Goal: Task Accomplishment & Management: Complete application form

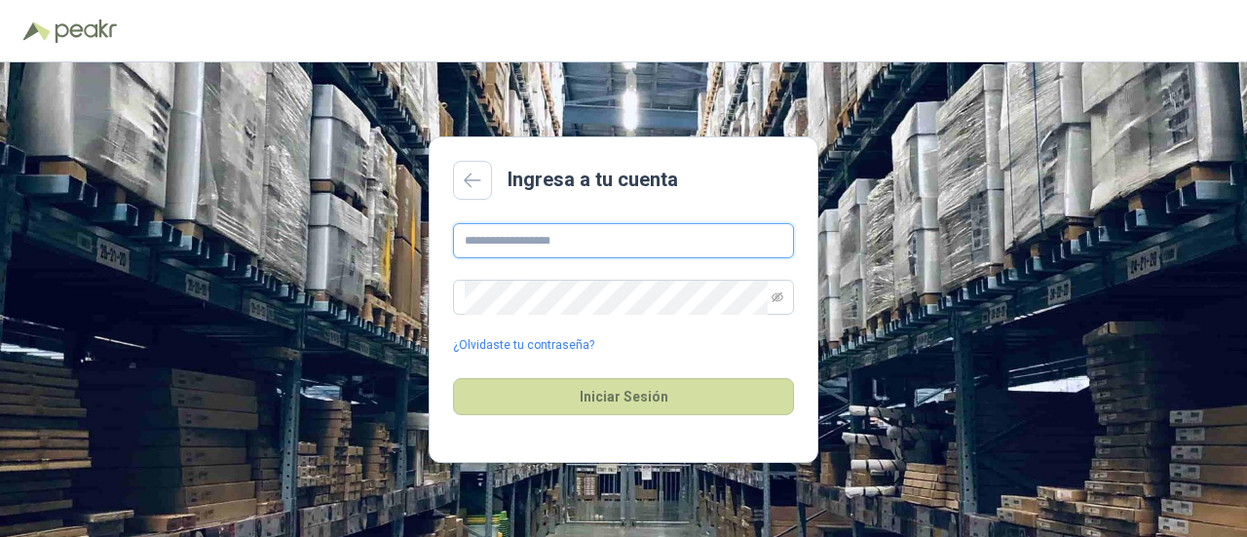
click at [495, 241] on input "text" at bounding box center [623, 240] width 341 height 35
type input "**********"
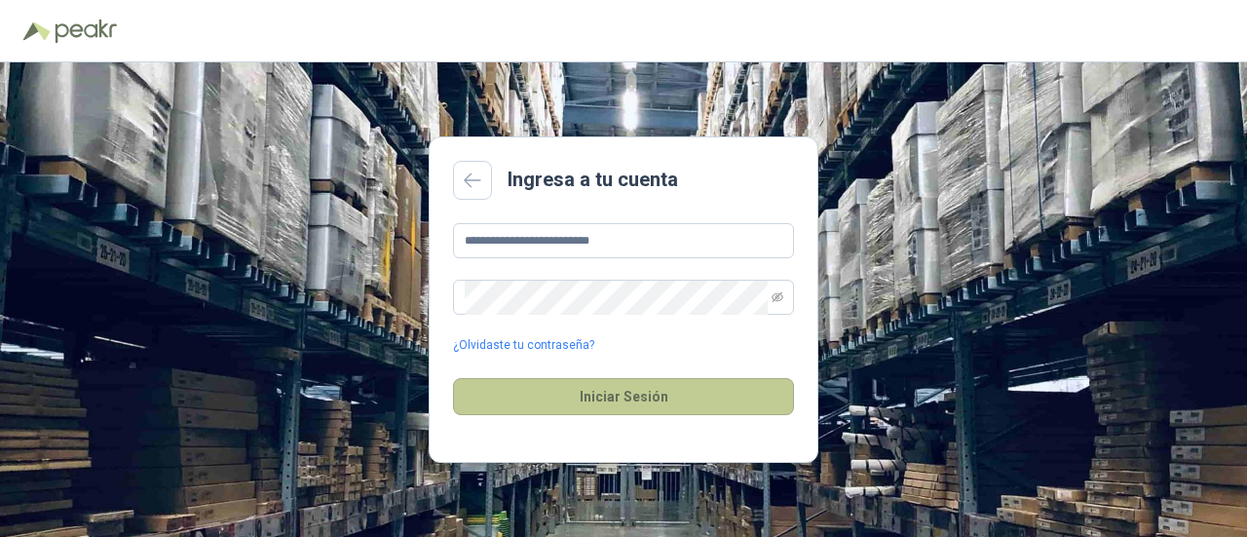
click at [649, 384] on button "Iniciar Sesión" at bounding box center [623, 396] width 341 height 37
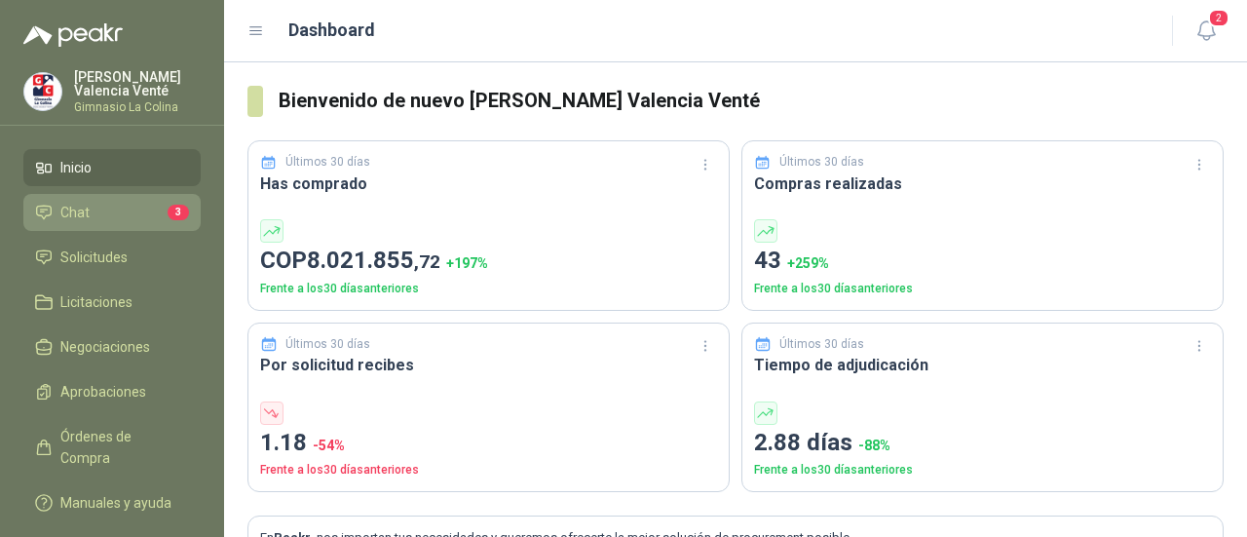
click at [119, 216] on li "Chat 3" at bounding box center [112, 212] width 154 height 21
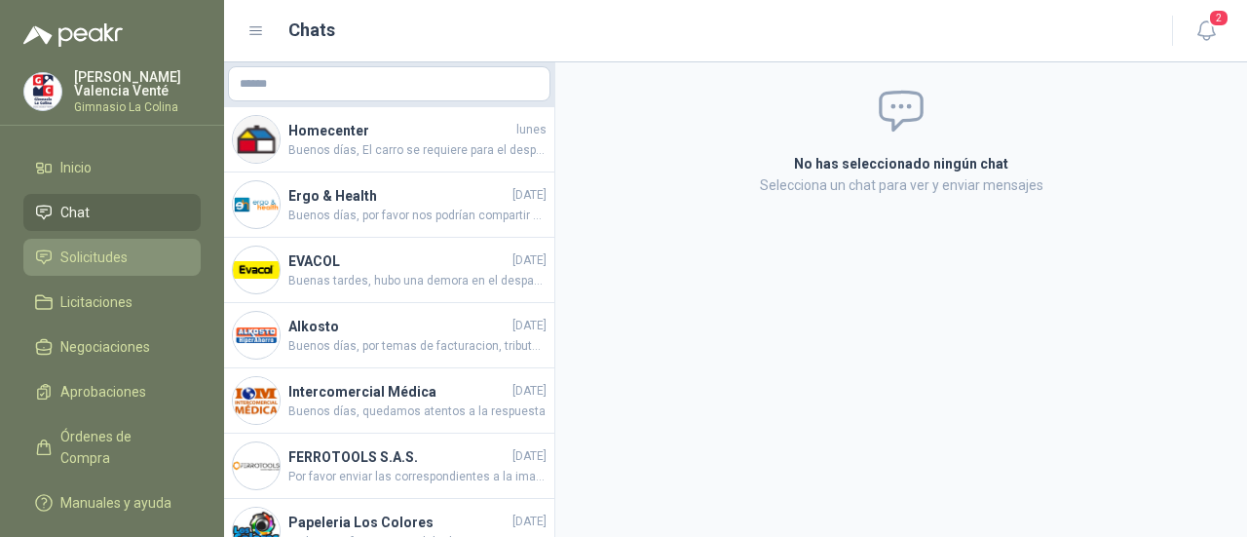
click at [117, 262] on span "Solicitudes" at bounding box center [93, 257] width 67 height 21
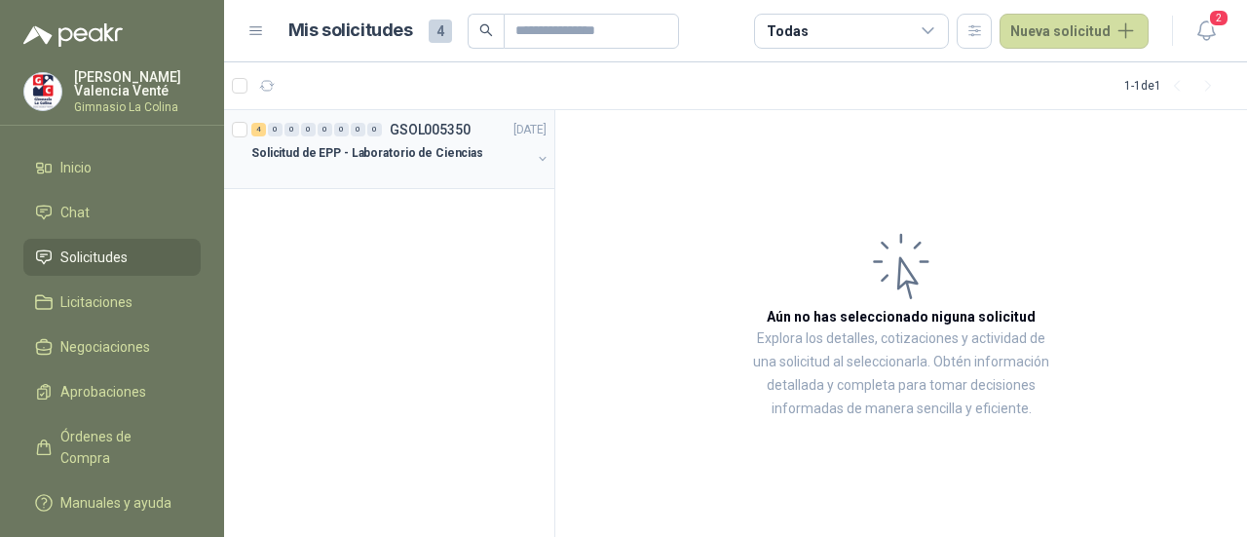
click at [392, 184] on div "4 0 0 0 0 0 0 0 GSOL005350 [DATE] Solicitud de EPP - Laboratorio de Ciencias" at bounding box center [389, 149] width 330 height 79
click at [429, 152] on p "Solicitud de EPP - Laboratorio de Ciencias" at bounding box center [367, 153] width 232 height 19
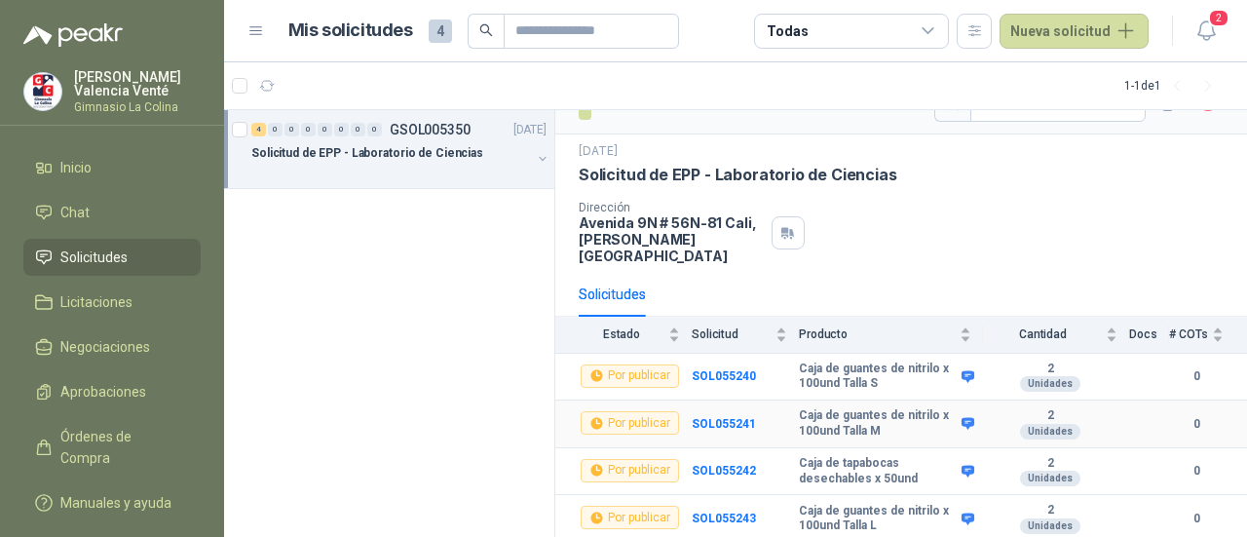
scroll to position [55, 0]
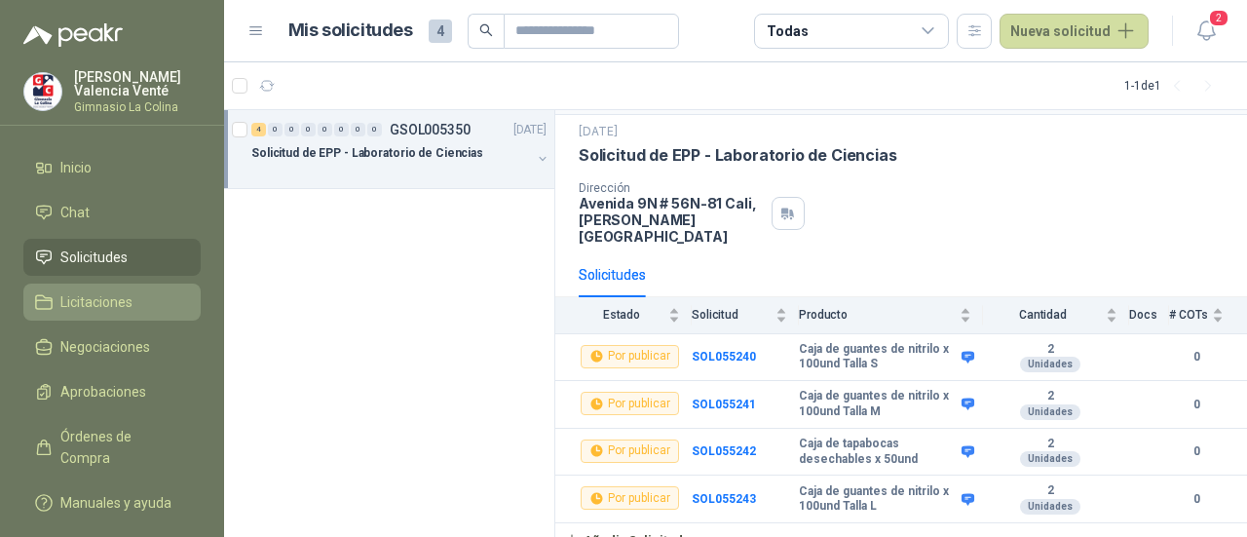
click at [112, 302] on span "Licitaciones" at bounding box center [96, 301] width 72 height 21
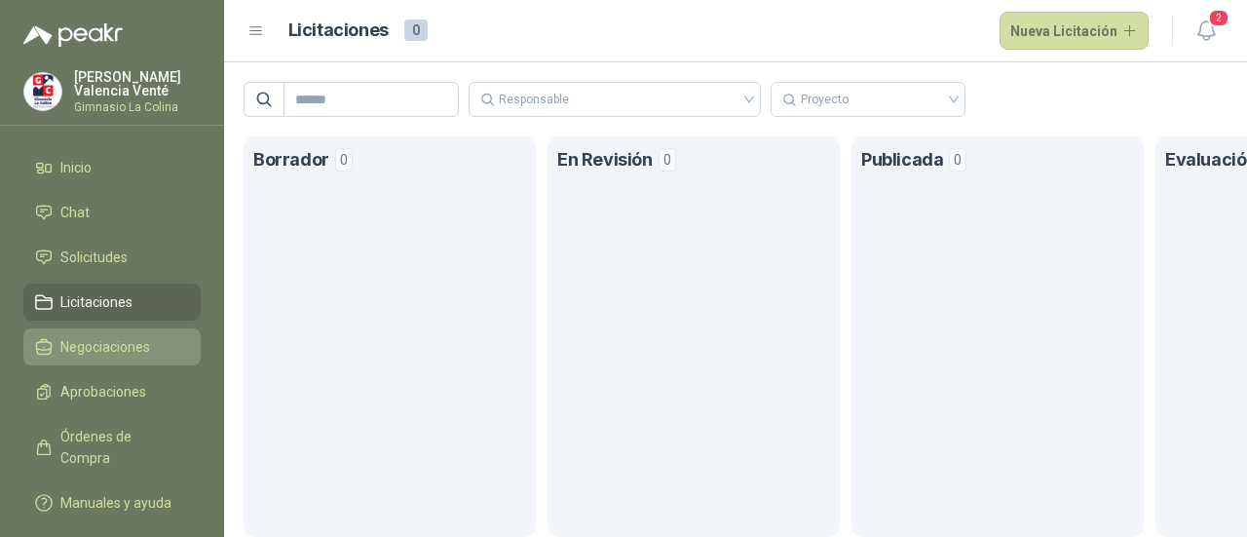
click at [125, 350] on span "Negociaciones" at bounding box center [105, 346] width 90 height 21
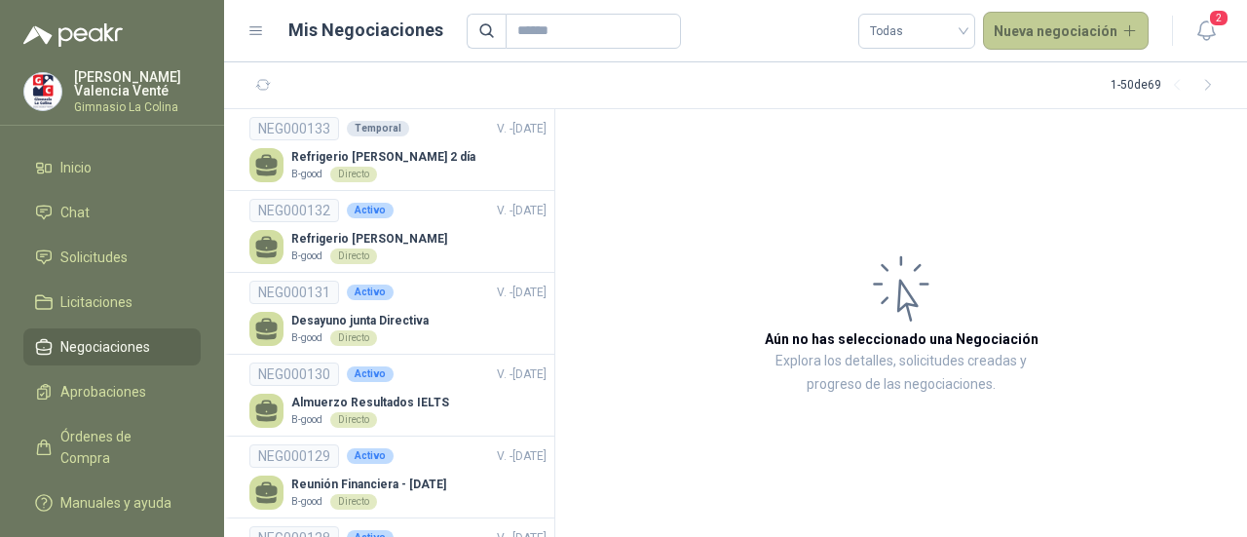
click at [1072, 44] on button "Nueva negociación" at bounding box center [1066, 31] width 167 height 39
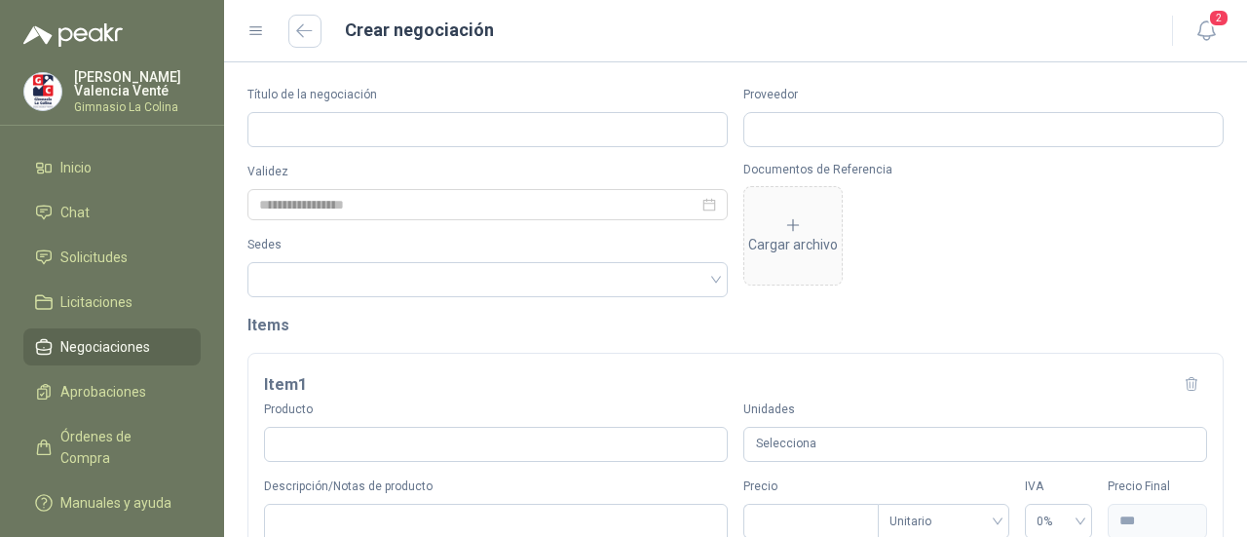
click at [277, 108] on div "Título de la negociación" at bounding box center [488, 116] width 480 height 61
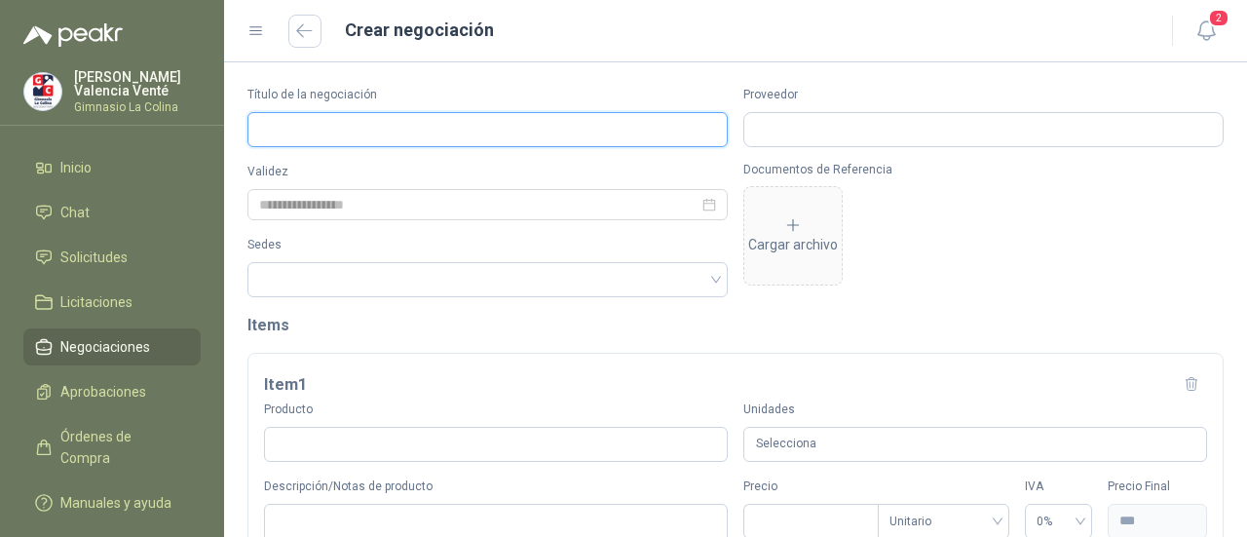
click at [283, 113] on input "Título de la negociación" at bounding box center [488, 129] width 480 height 35
type input "*"
type input "**********"
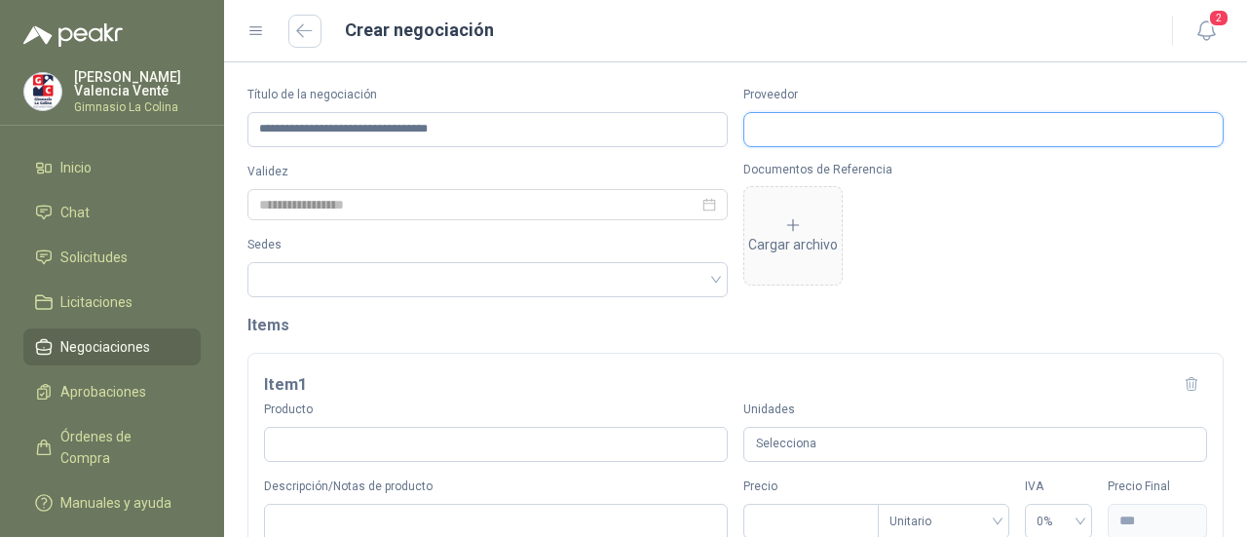
click at [998, 131] on input "Proveedor" at bounding box center [984, 129] width 478 height 33
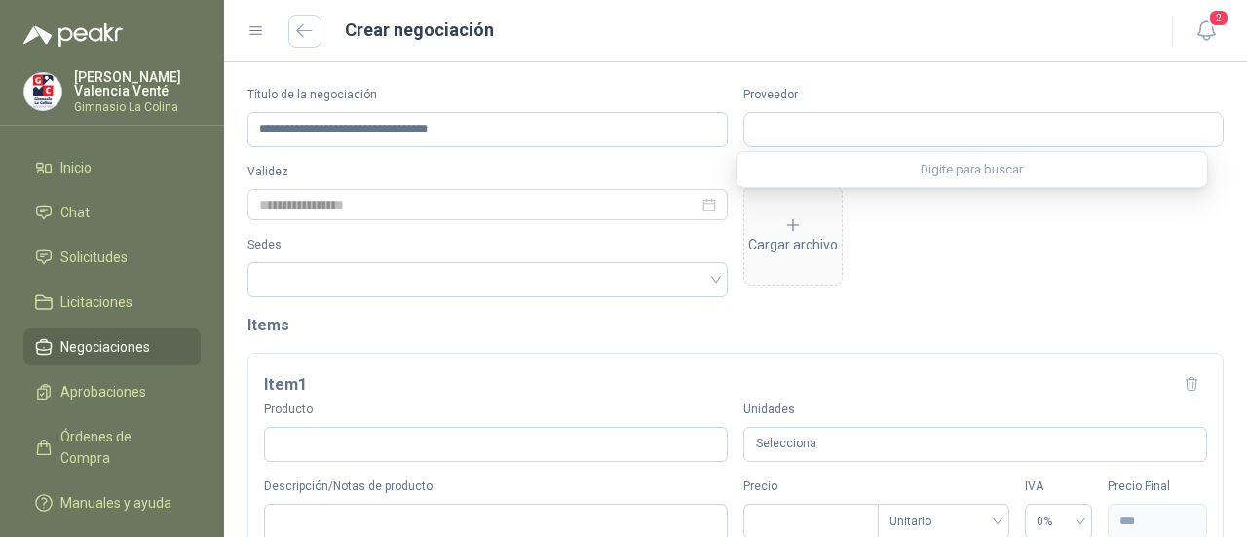
click at [1002, 172] on div "Digite para buscar" at bounding box center [972, 169] width 471 height 35
click at [1000, 135] on input "Proveedor" at bounding box center [984, 129] width 478 height 33
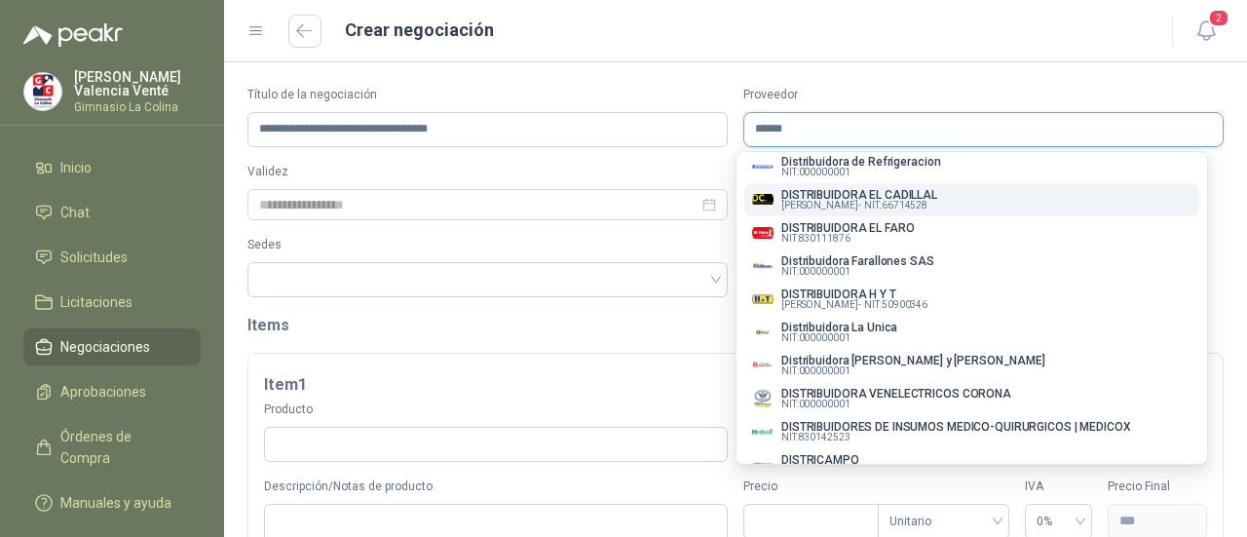
scroll to position [877, 0]
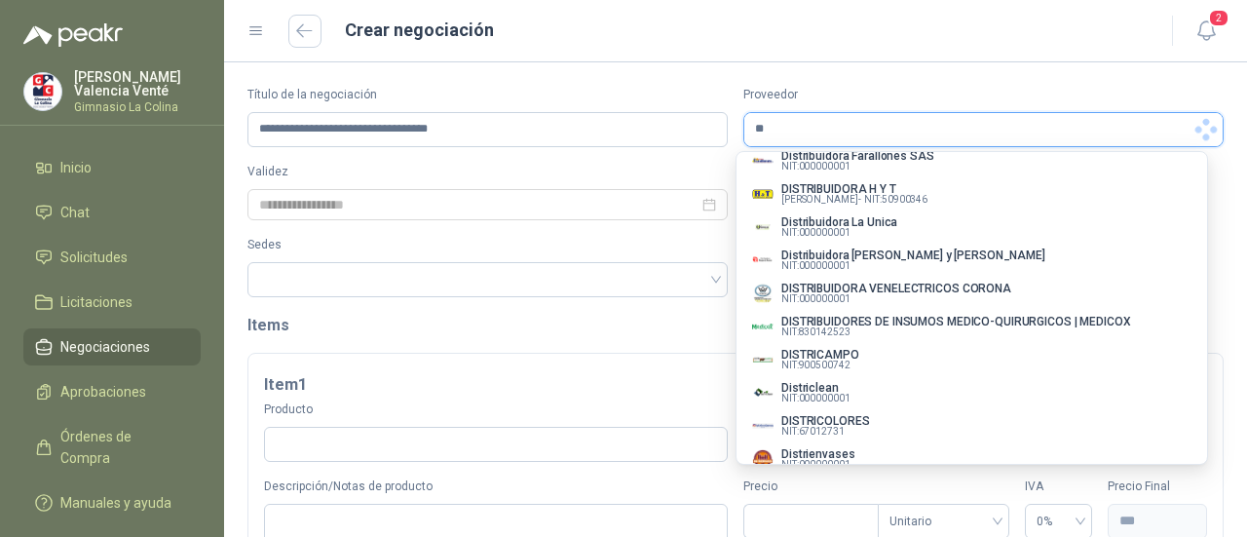
type input "*"
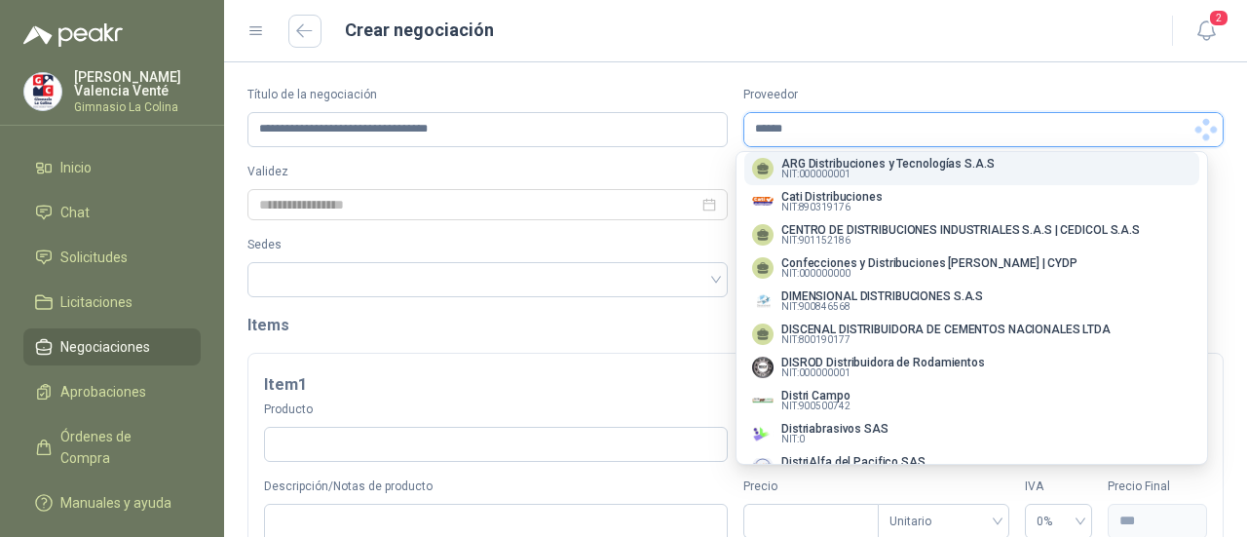
scroll to position [0, 0]
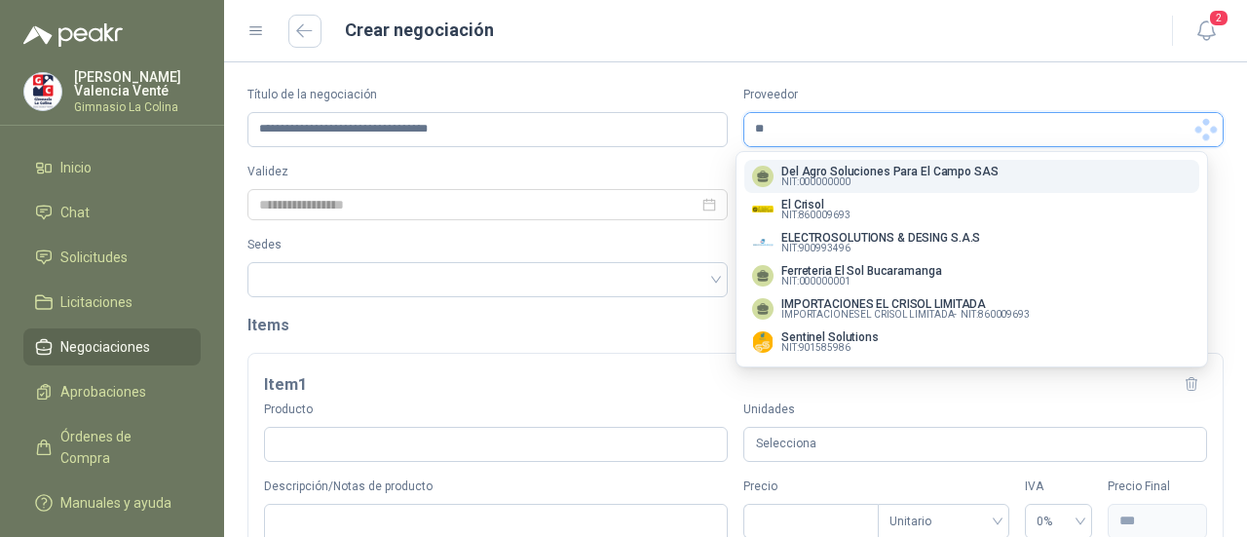
type input "*"
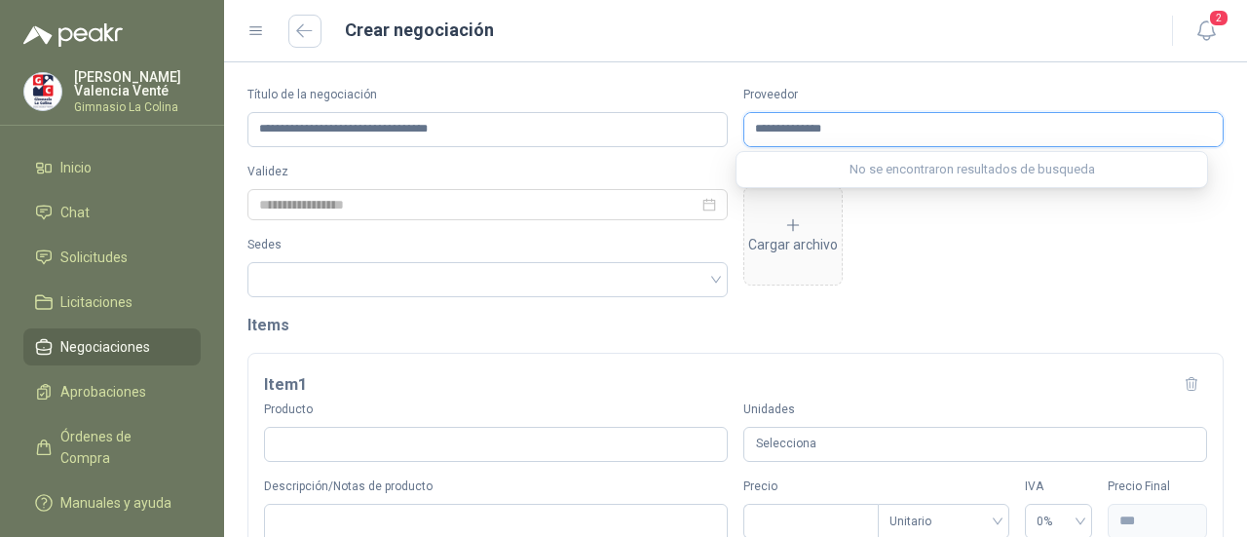
type input "**********"
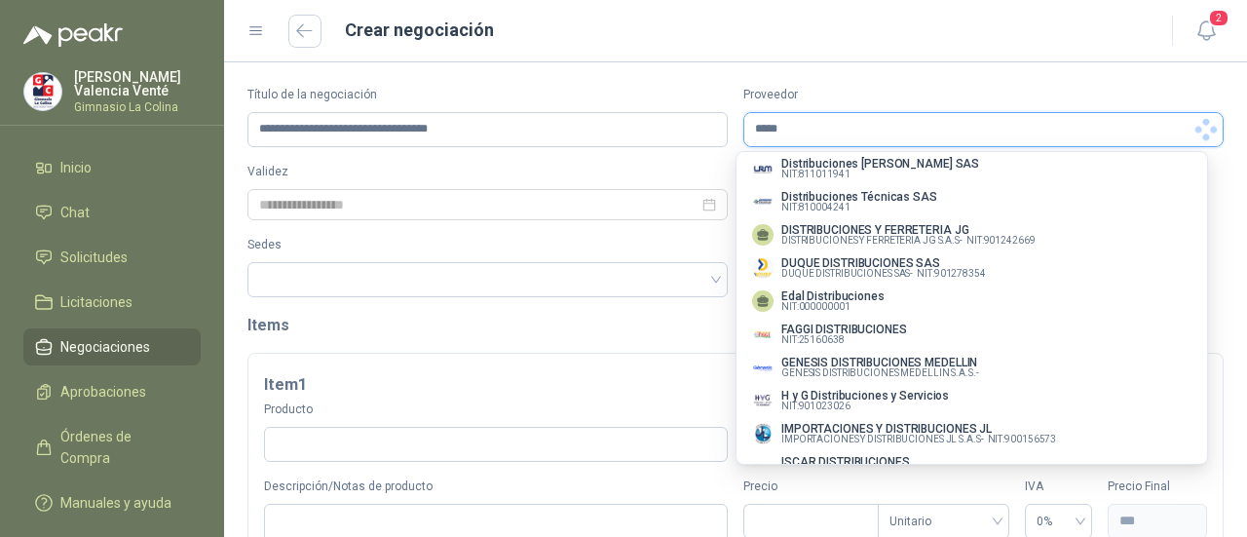
scroll to position [8, 0]
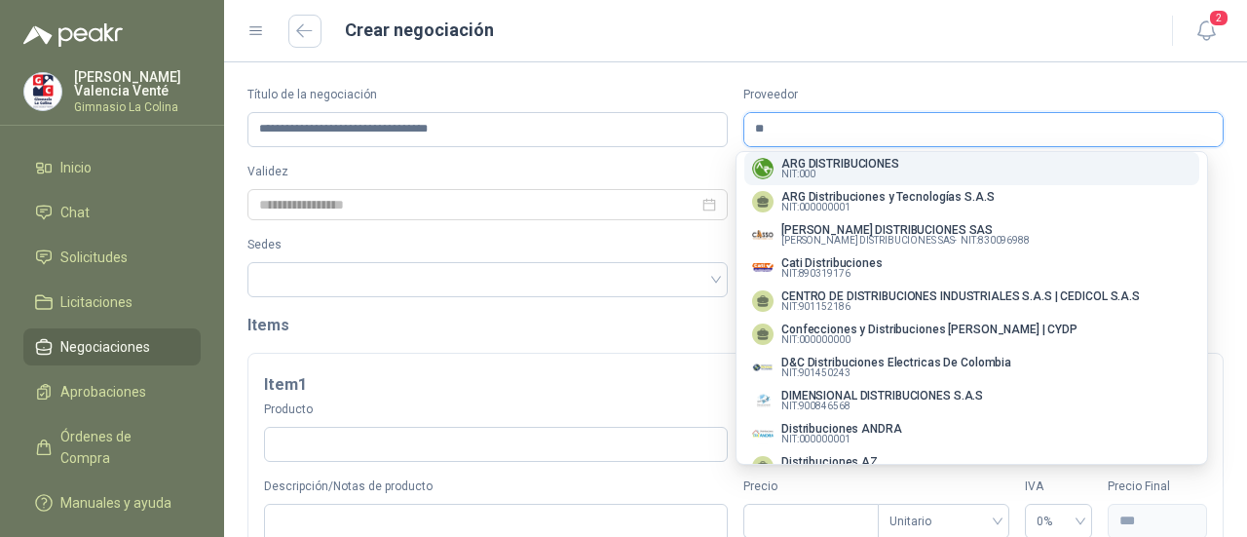
type input "*"
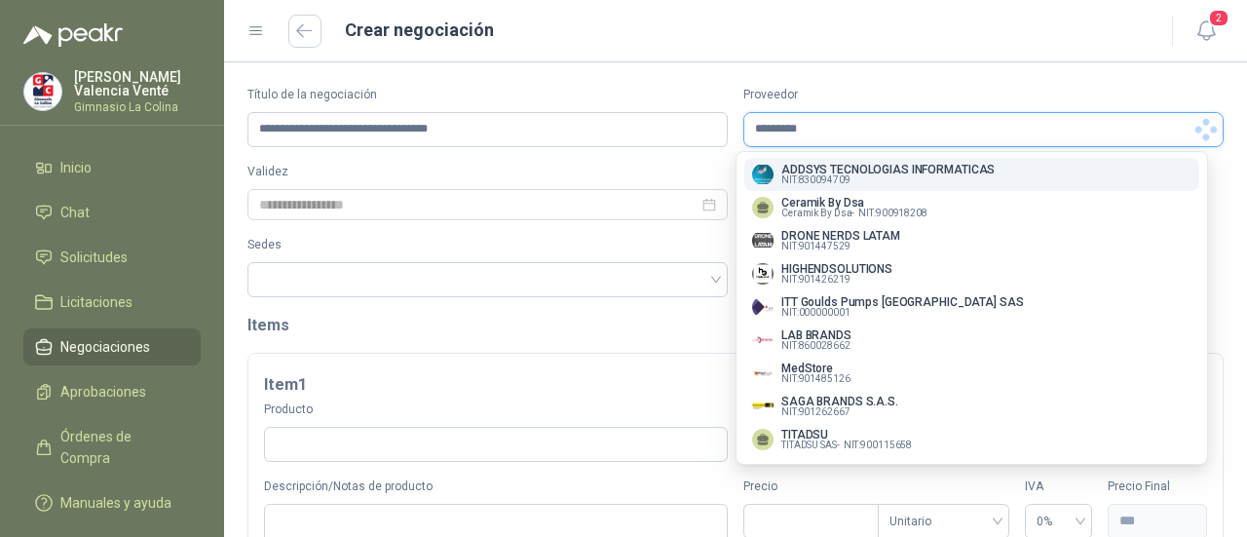
scroll to position [0, 0]
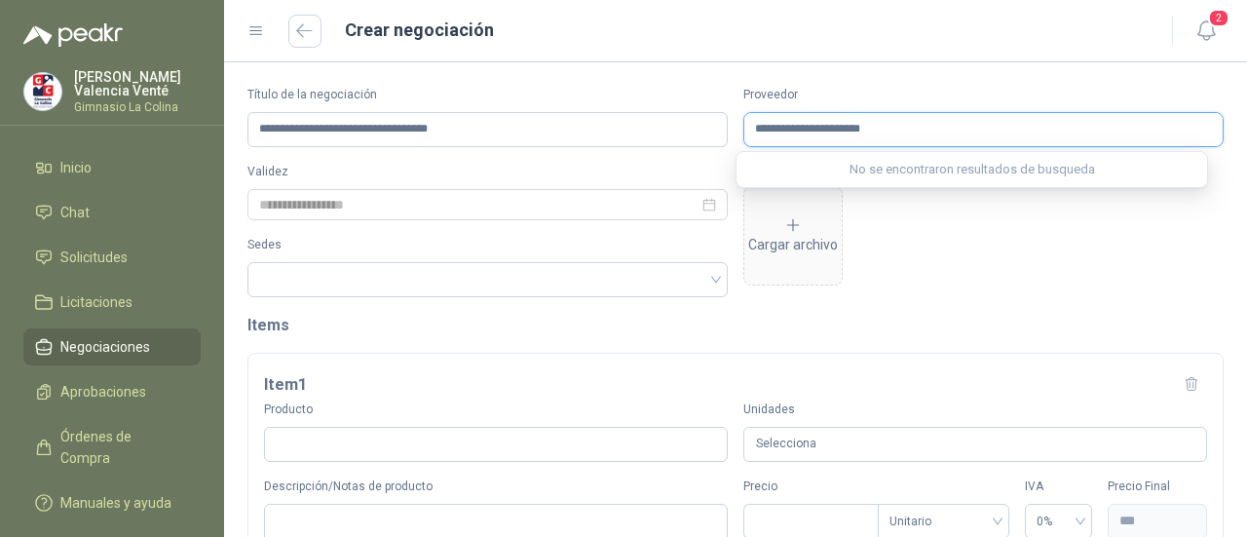
type input "**********"
click at [893, 251] on div "Cargar archivo" at bounding box center [984, 230] width 480 height 109
click at [856, 132] on input "Proveedor" at bounding box center [984, 129] width 478 height 33
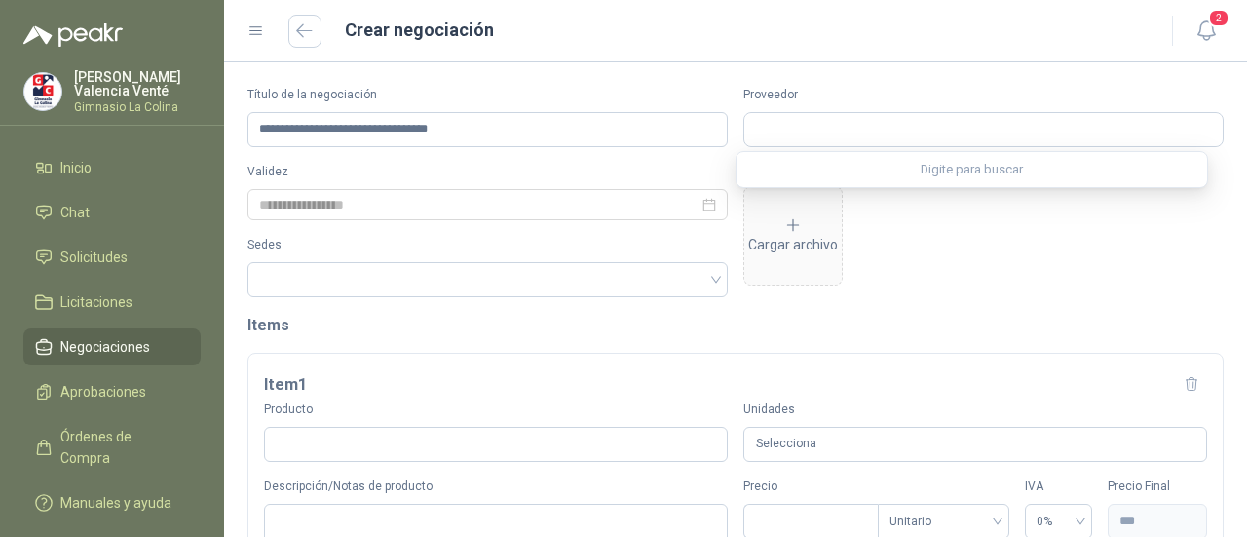
click at [883, 183] on div "Digite para buscar" at bounding box center [972, 169] width 471 height 35
click at [975, 263] on div "Cargar archivo" at bounding box center [984, 230] width 480 height 109
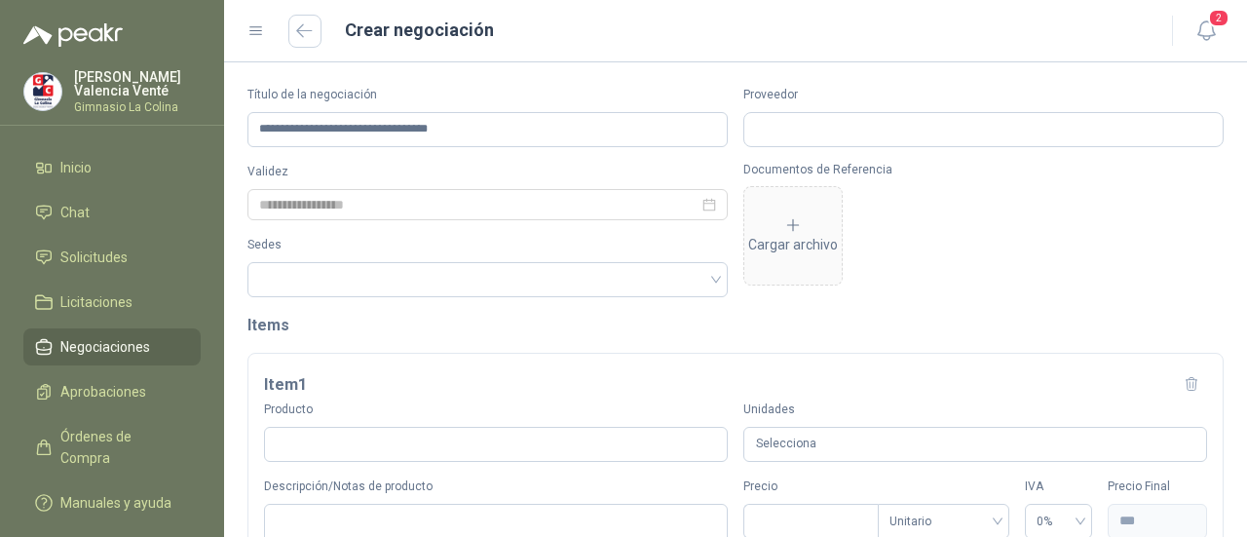
click at [473, 251] on label "Sedes" at bounding box center [488, 245] width 480 height 19
click at [472, 219] on div at bounding box center [488, 204] width 480 height 31
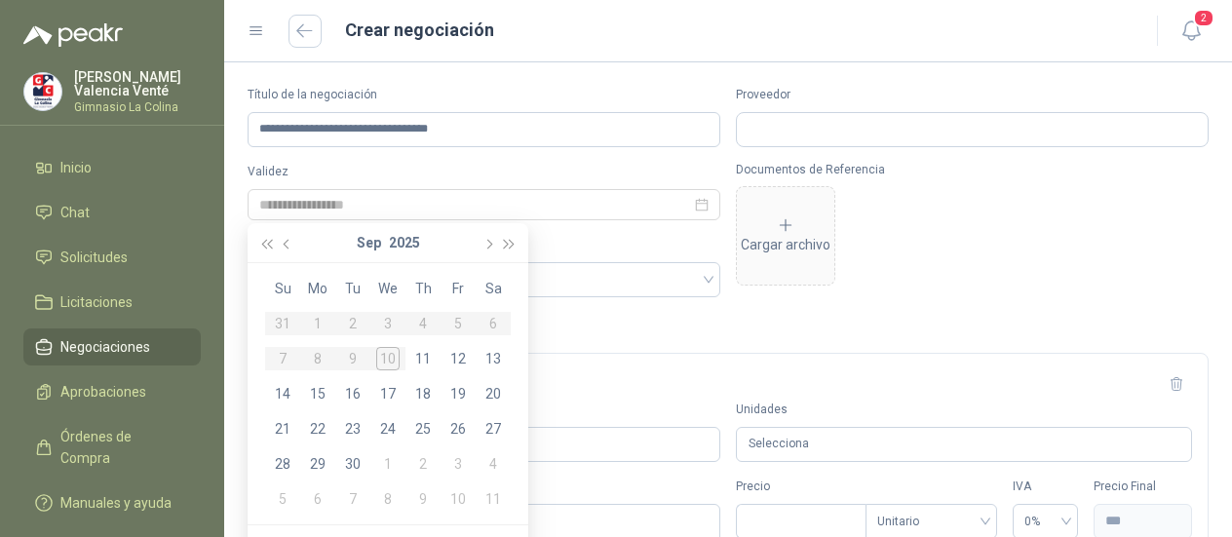
click at [922, 330] on h2 "Items" at bounding box center [728, 325] width 961 height 24
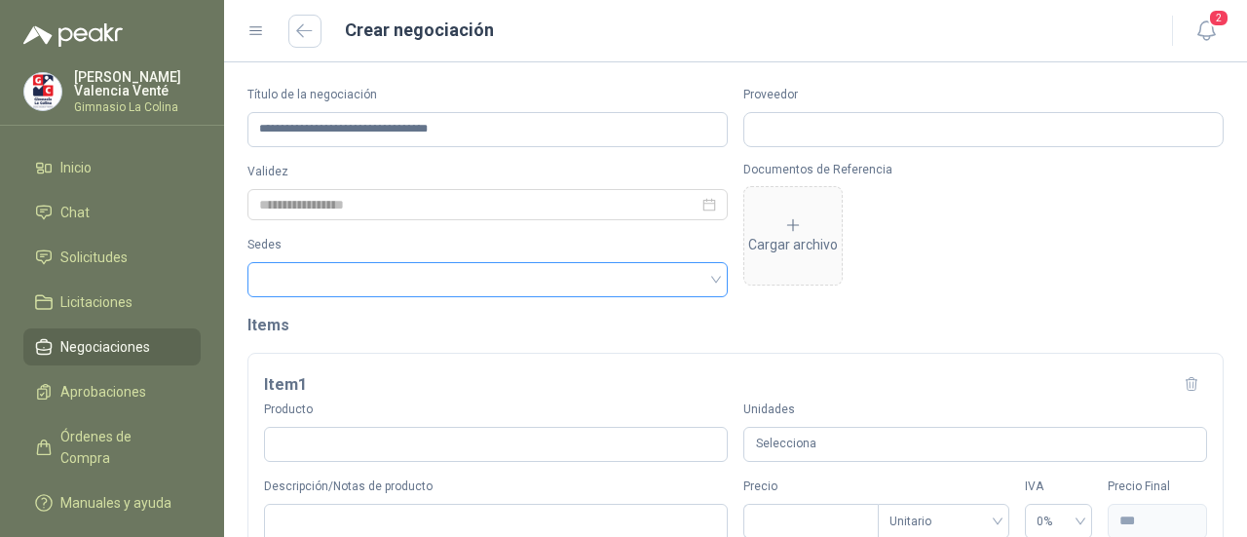
click at [601, 289] on div at bounding box center [488, 279] width 480 height 35
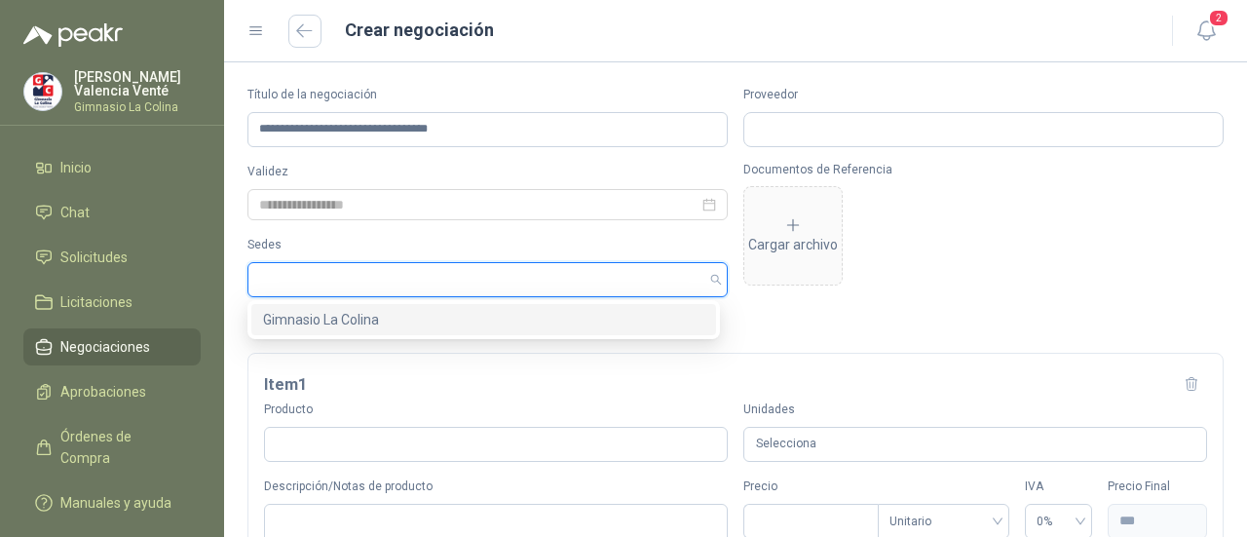
click at [540, 319] on div "Gimnasio La Colina" at bounding box center [483, 319] width 441 height 21
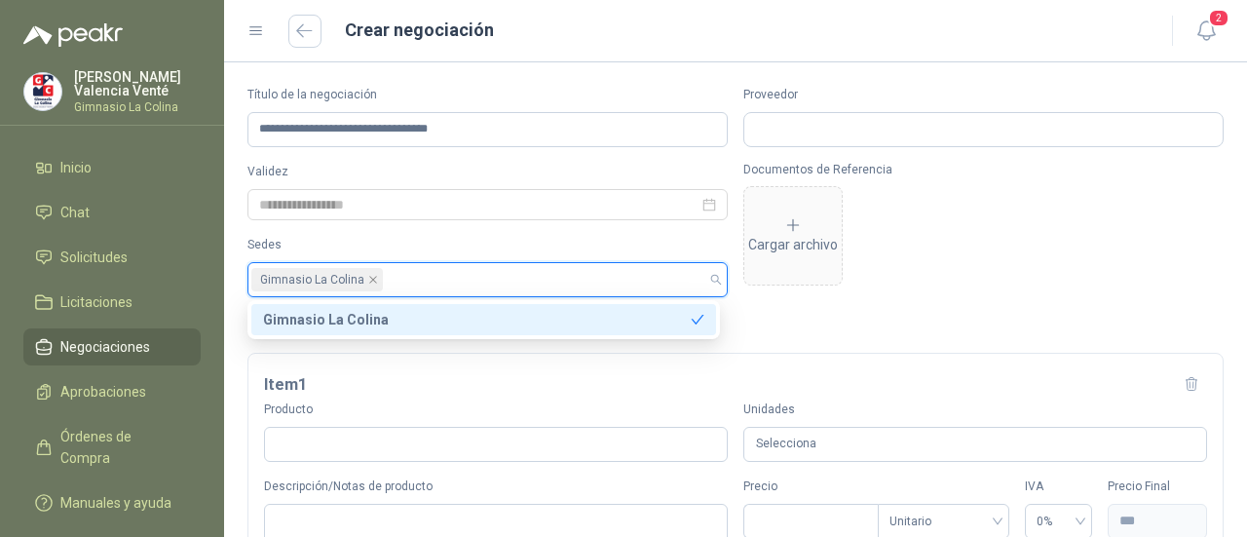
click at [1058, 295] on div "Documentos de Referencia Cargar archivo" at bounding box center [984, 230] width 480 height 134
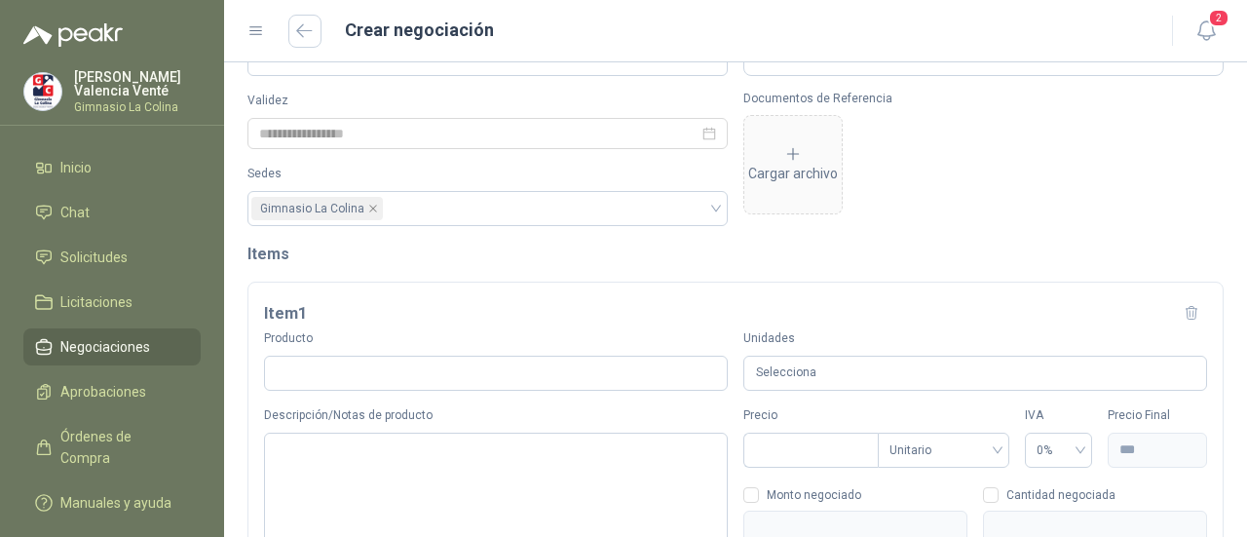
scroll to position [97, 0]
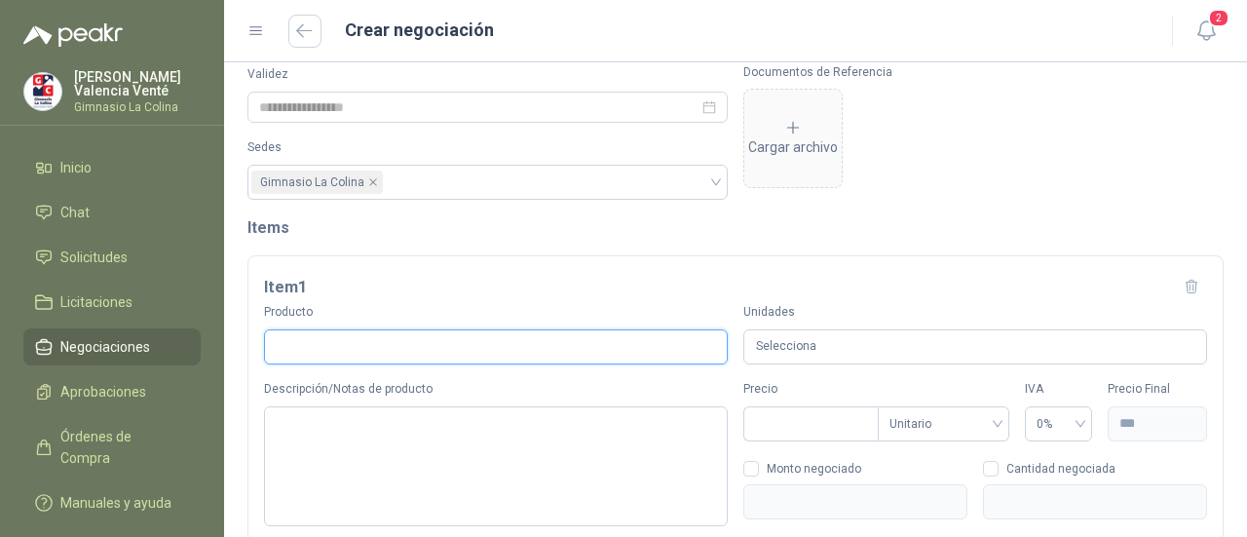
drag, startPoint x: 503, startPoint y: 342, endPoint x: 497, endPoint y: 324, distance: 19.4
click at [500, 331] on input "Producto" at bounding box center [496, 346] width 464 height 35
type input "*"
type input "**********"
click at [824, 344] on div "Selecciona" at bounding box center [976, 347] width 464 height 36
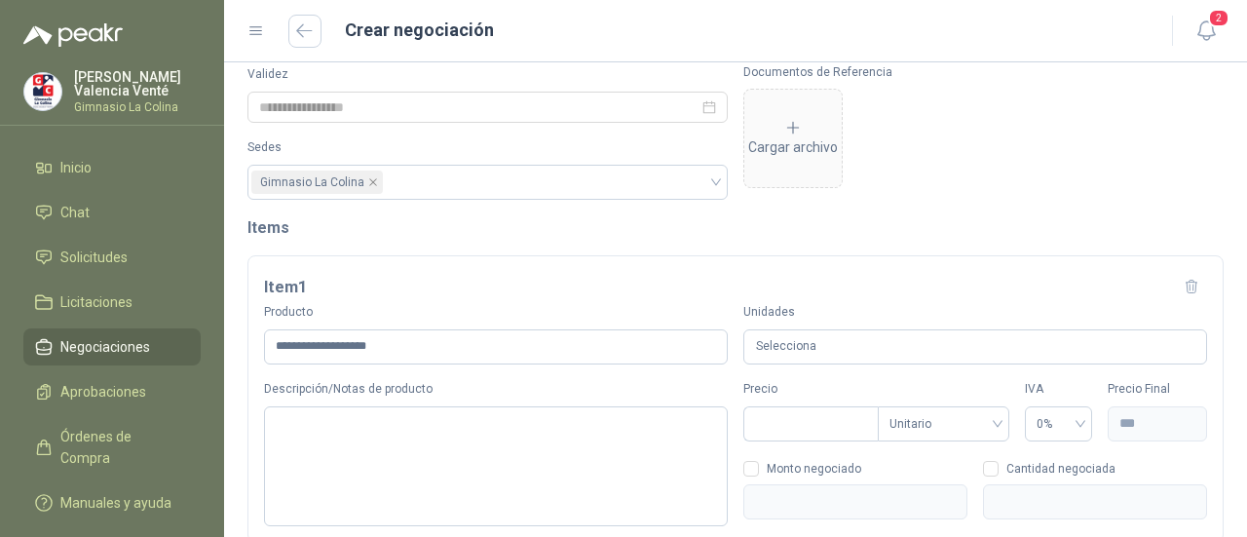
click at [568, 325] on div "**********" at bounding box center [496, 333] width 464 height 61
click at [563, 336] on input "**********" at bounding box center [496, 346] width 464 height 35
click at [1199, 11] on header "Crear negociación 2" at bounding box center [735, 31] width 1023 height 62
click at [1205, 29] on icon "button" at bounding box center [1207, 31] width 24 height 24
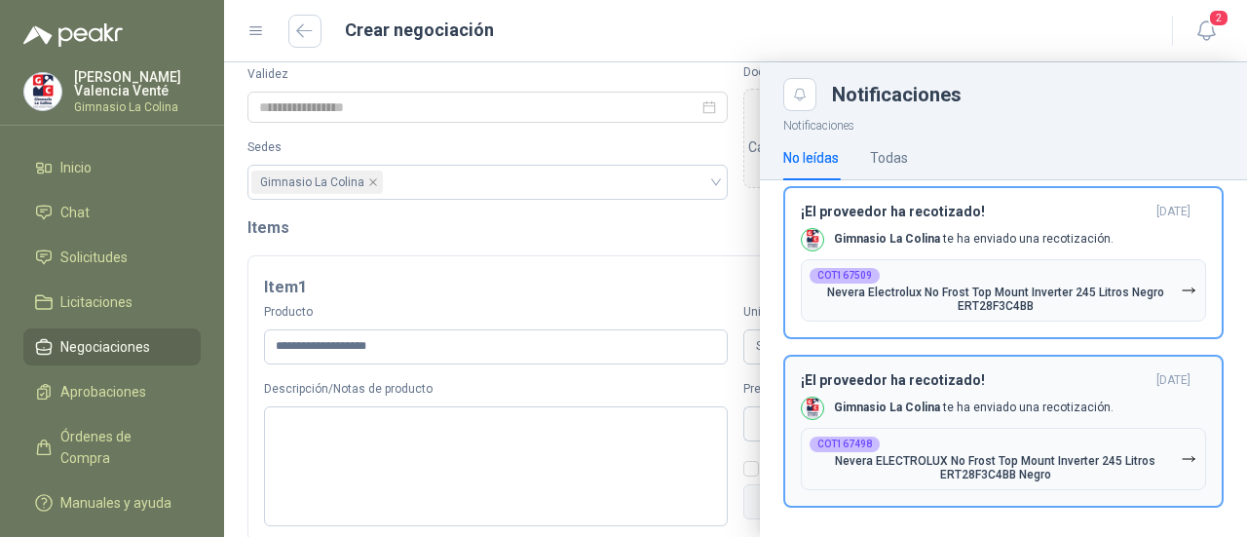
scroll to position [27, 0]
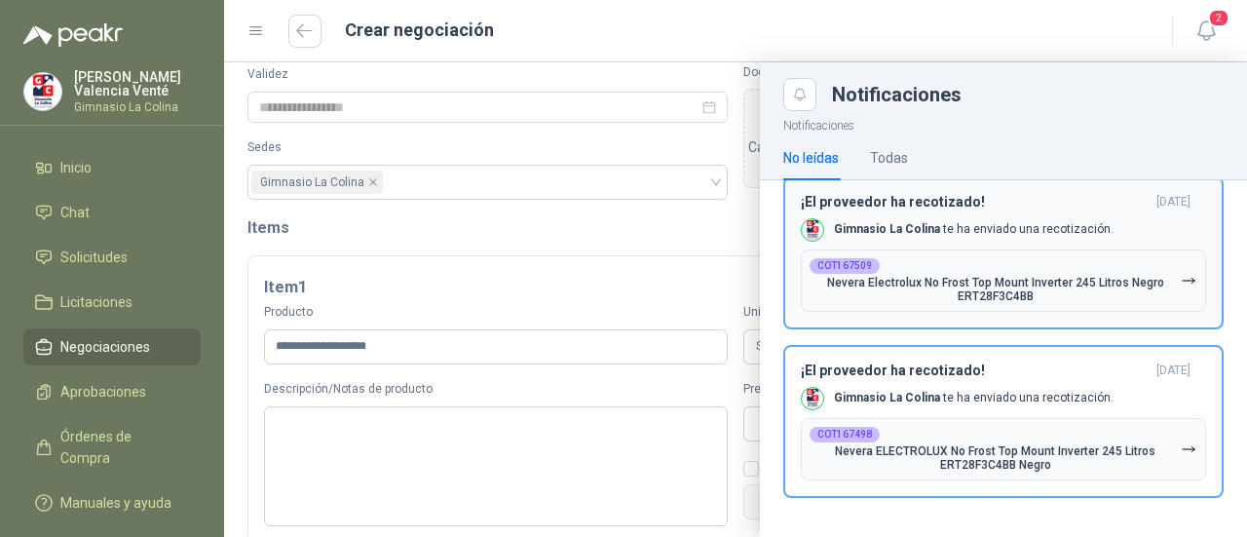
click at [977, 270] on div "COT167509 Nevera Electrolux No Frost Top Mount Inverter 245 Litros Negro ERT28F…" at bounding box center [995, 280] width 371 height 45
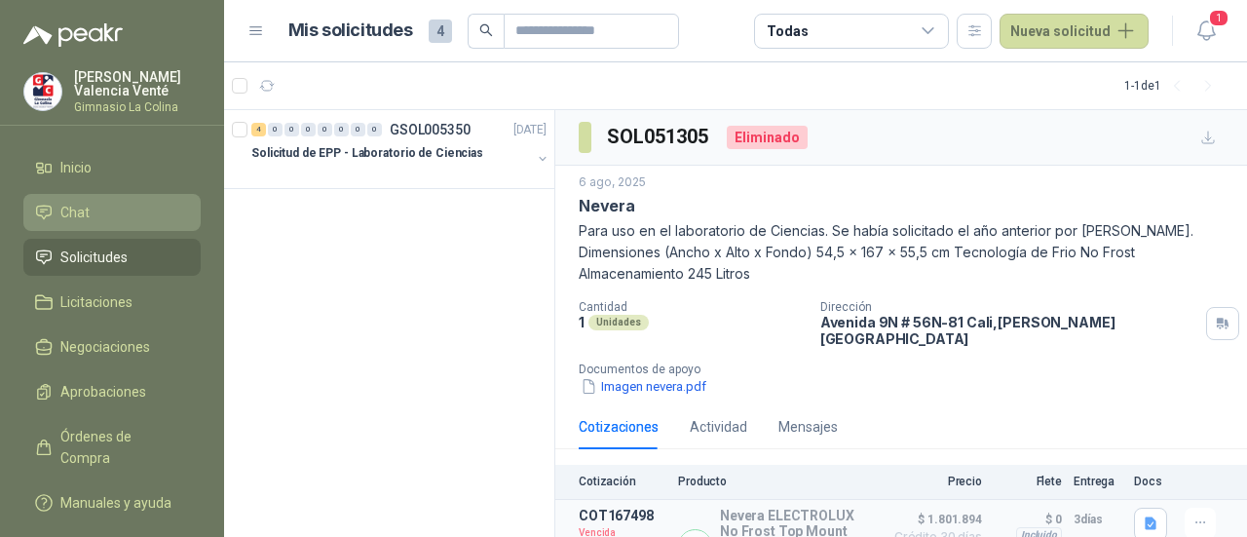
click at [81, 204] on span "Chat" at bounding box center [74, 212] width 29 height 21
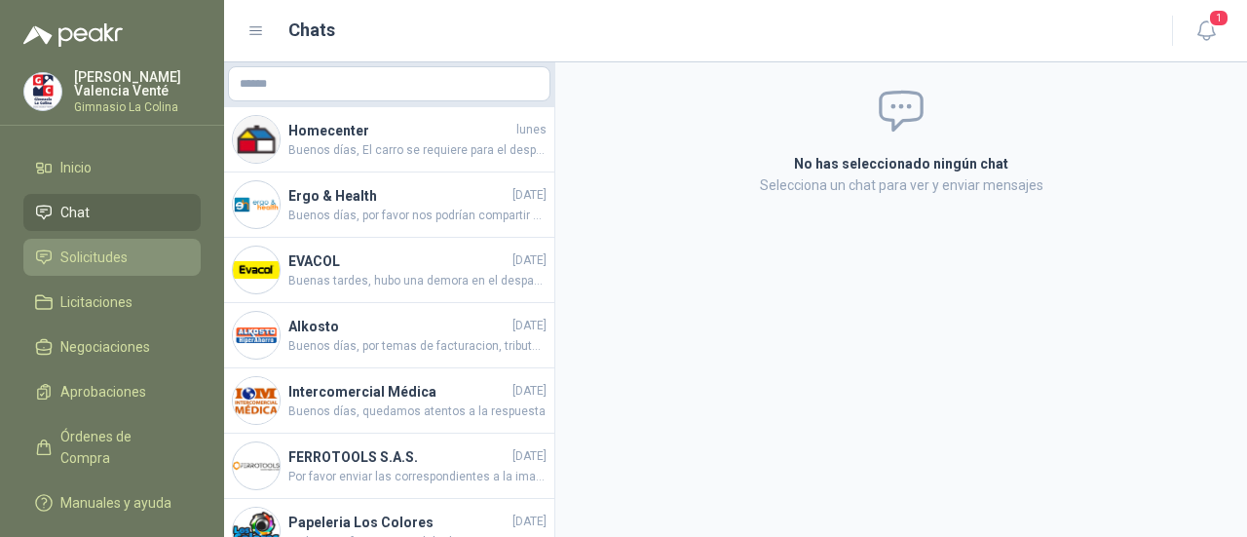
click at [27, 273] on link "Solicitudes" at bounding box center [111, 257] width 177 height 37
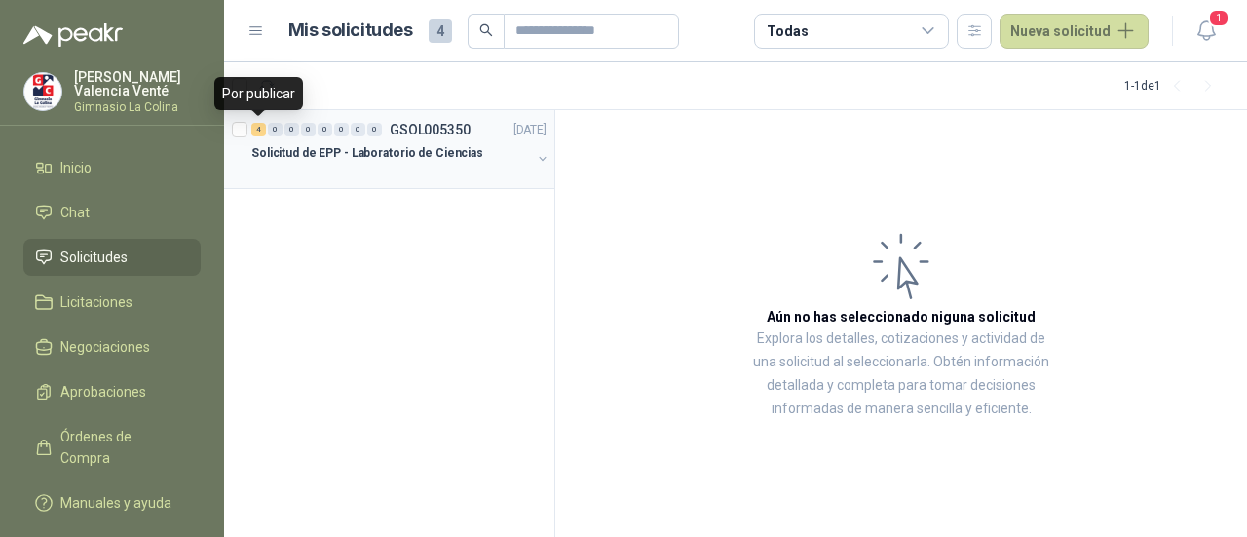
click at [259, 130] on div "4" at bounding box center [258, 130] width 15 height 14
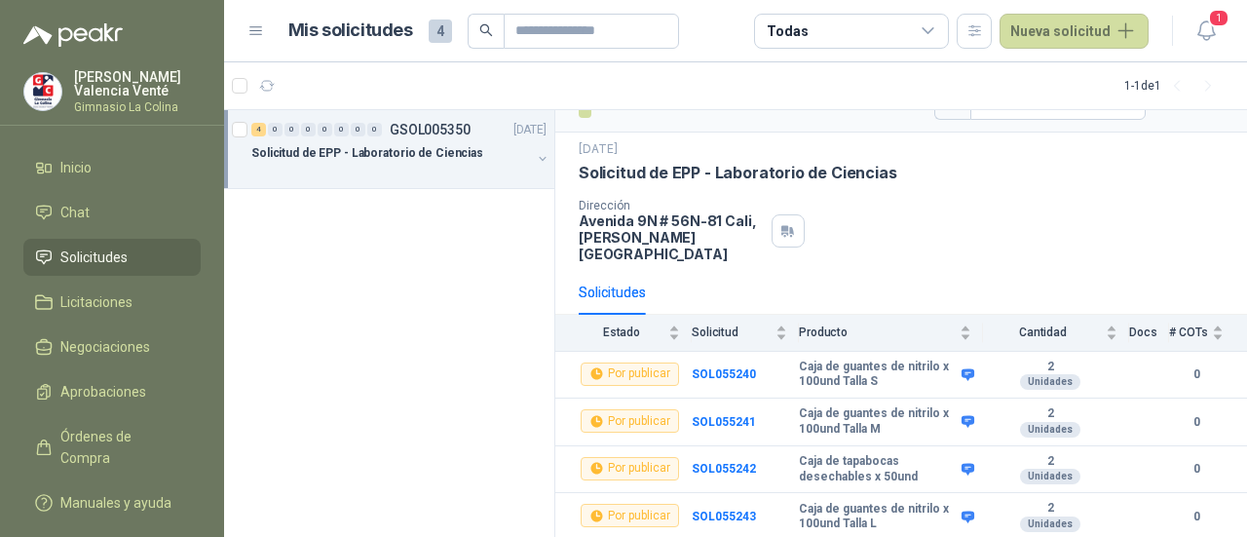
scroll to position [55, 0]
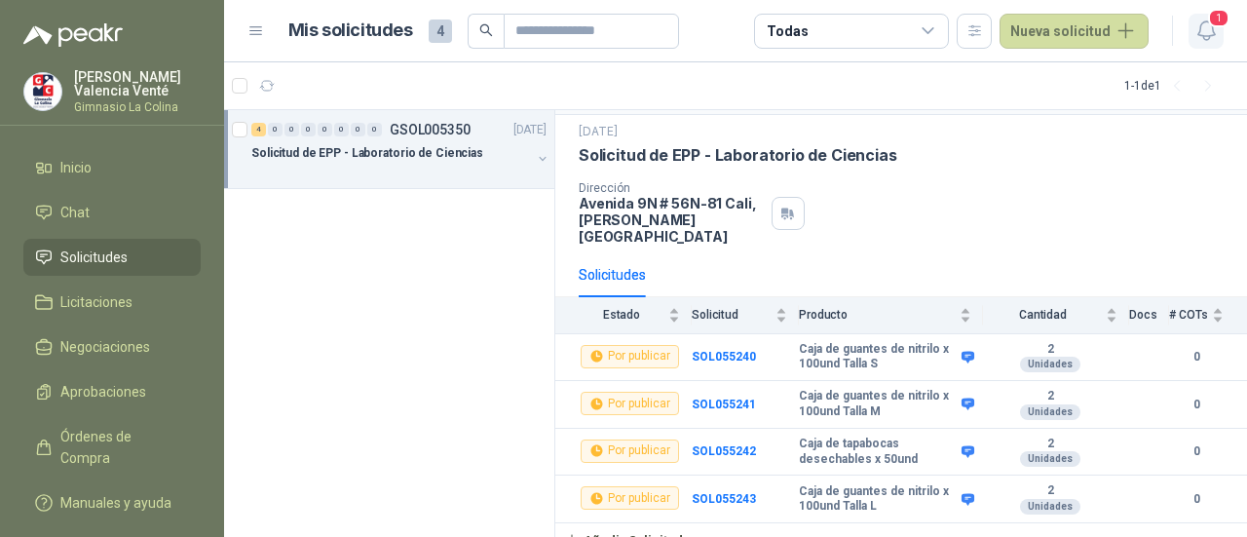
click at [1205, 32] on icon "button" at bounding box center [1207, 31] width 24 height 24
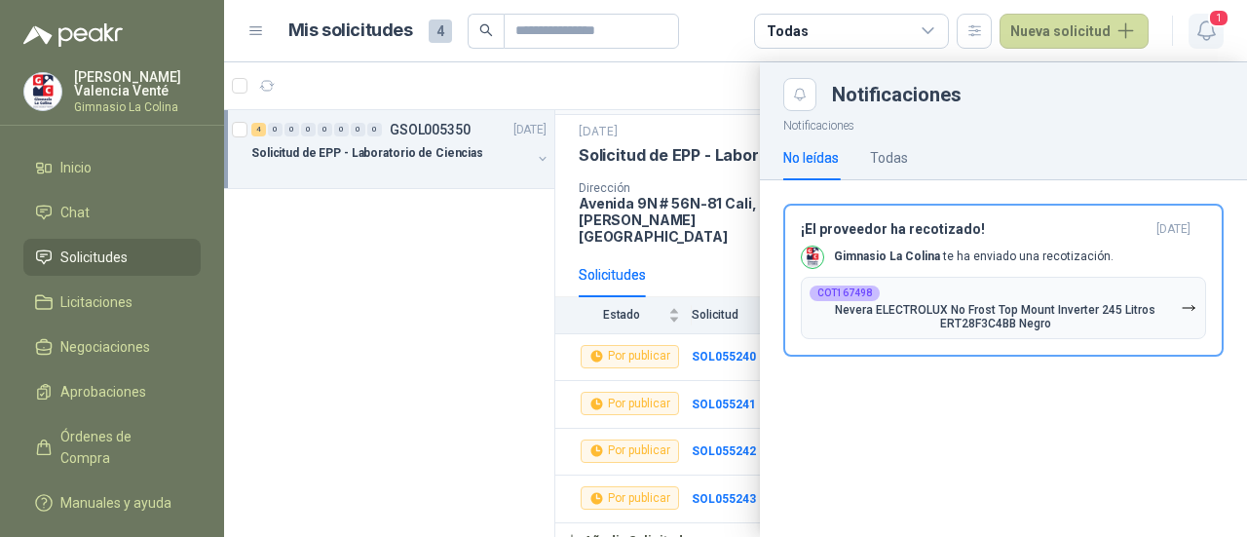
click at [1205, 32] on icon "button" at bounding box center [1207, 31] width 24 height 24
